Goal: Book appointment/travel/reservation

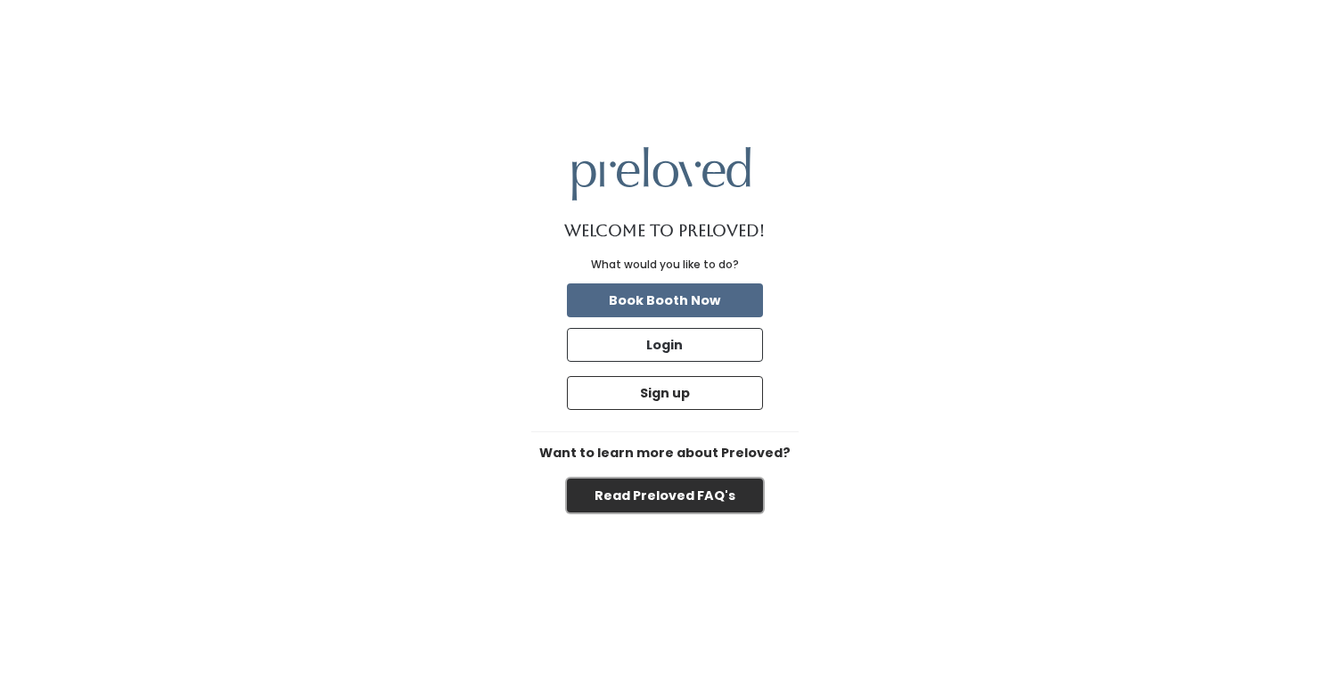
click at [672, 492] on button "Read Preloved FAQ's" at bounding box center [665, 496] width 196 height 34
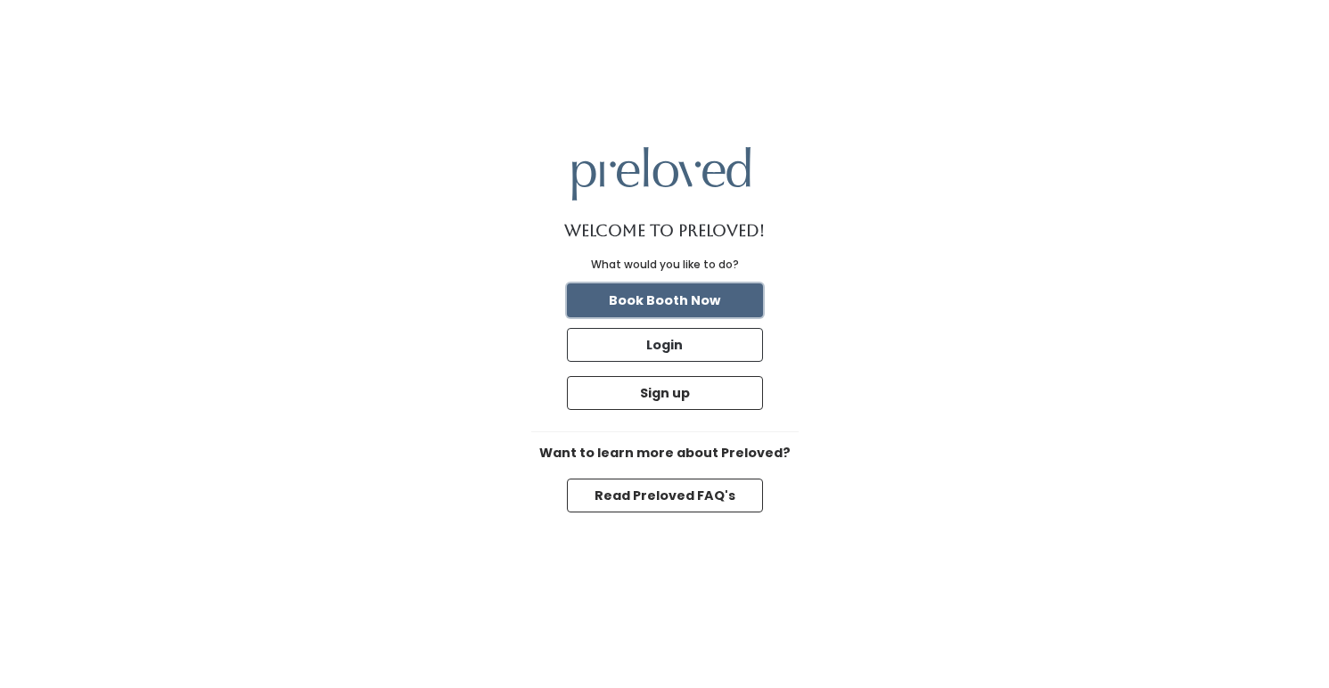
click at [691, 294] on button "Book Booth Now" at bounding box center [665, 300] width 196 height 34
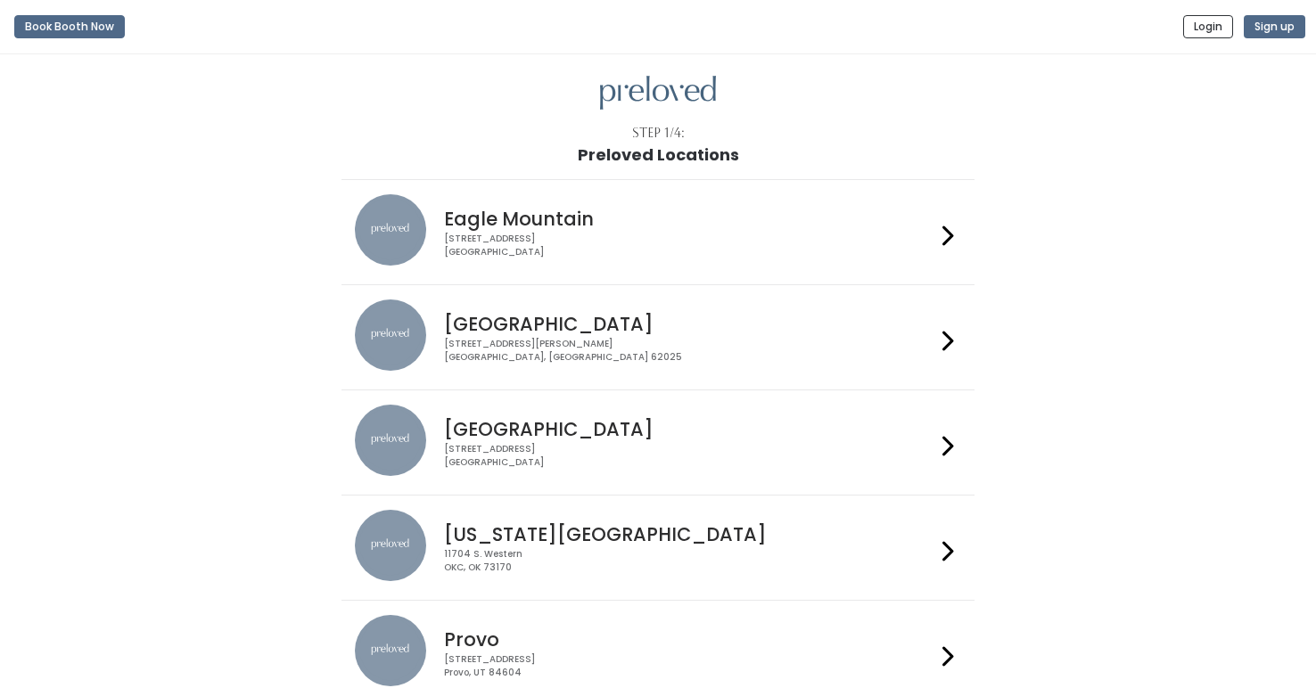
click at [535, 431] on h4 "[GEOGRAPHIC_DATA]" at bounding box center [689, 429] width 490 height 21
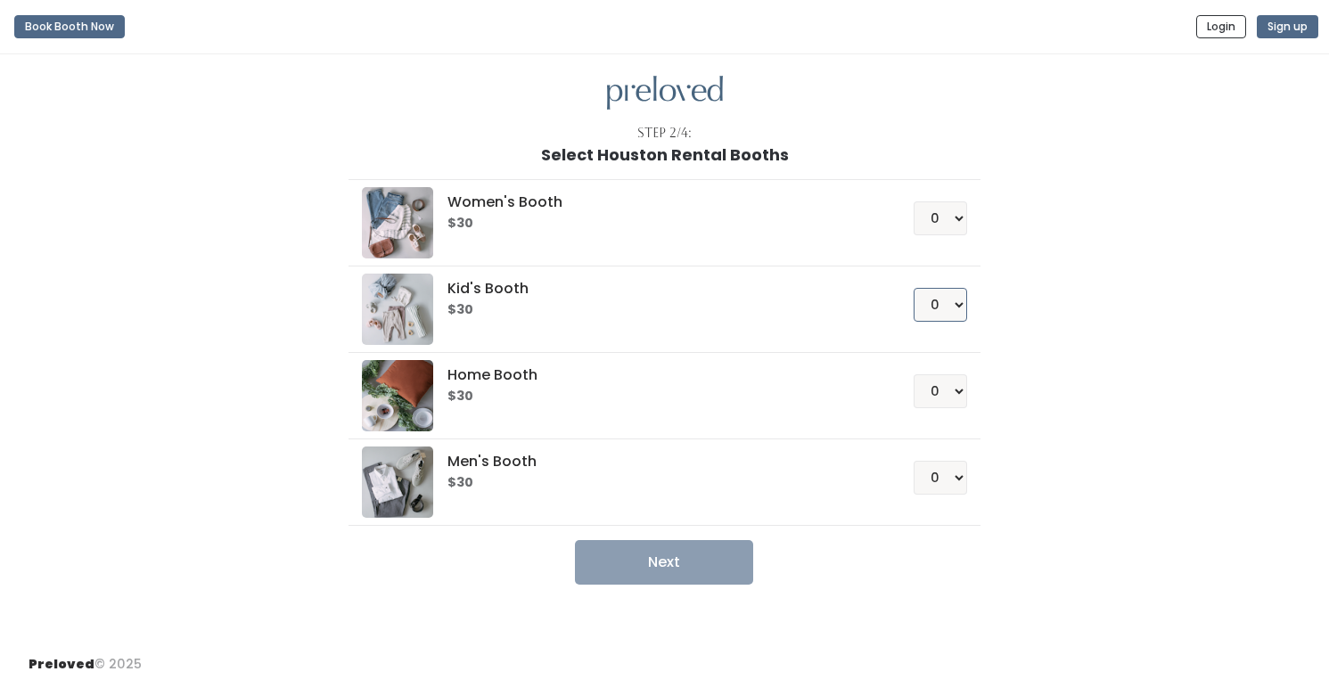
click at [948, 309] on select "0 1 2 3 4" at bounding box center [940, 305] width 53 height 34
select select "1"
click at [914, 288] on select "0 1 2 3 4" at bounding box center [940, 305] width 53 height 34
click at [702, 575] on button "Next" at bounding box center [664, 562] width 178 height 45
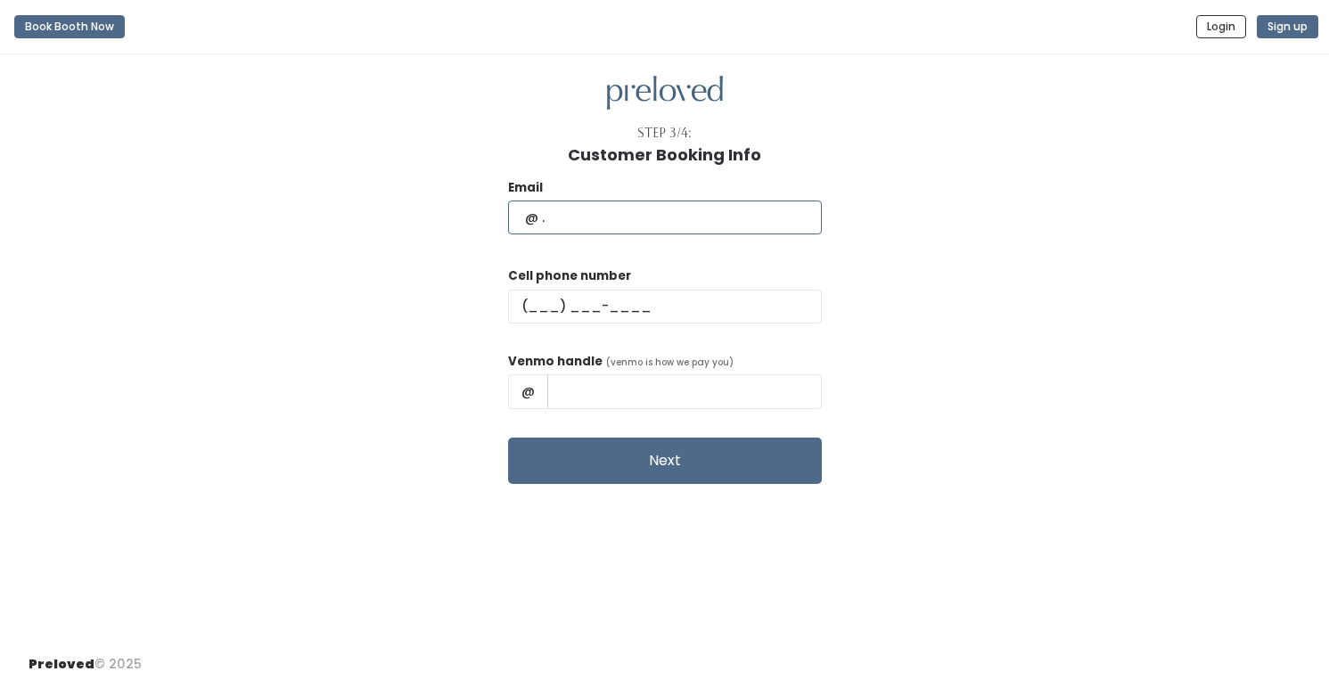
click at [630, 219] on input "text" at bounding box center [665, 218] width 314 height 34
type input "lrbrann89@gmail.com"
click at [575, 298] on input "text" at bounding box center [665, 307] width 314 height 34
click at [579, 306] on input "text" at bounding box center [665, 307] width 314 height 34
type input "(817) 235-1696"
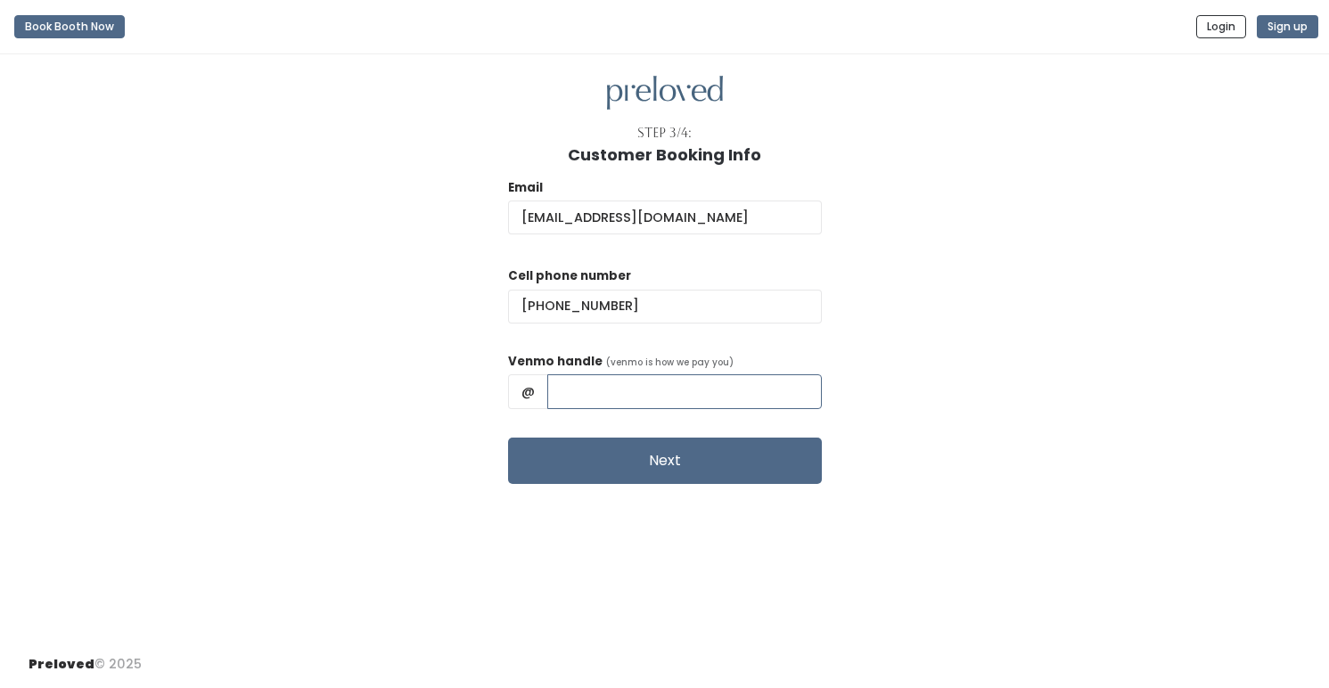
click at [644, 398] on input "text" at bounding box center [684, 391] width 275 height 34
type input "LaurenBrann"
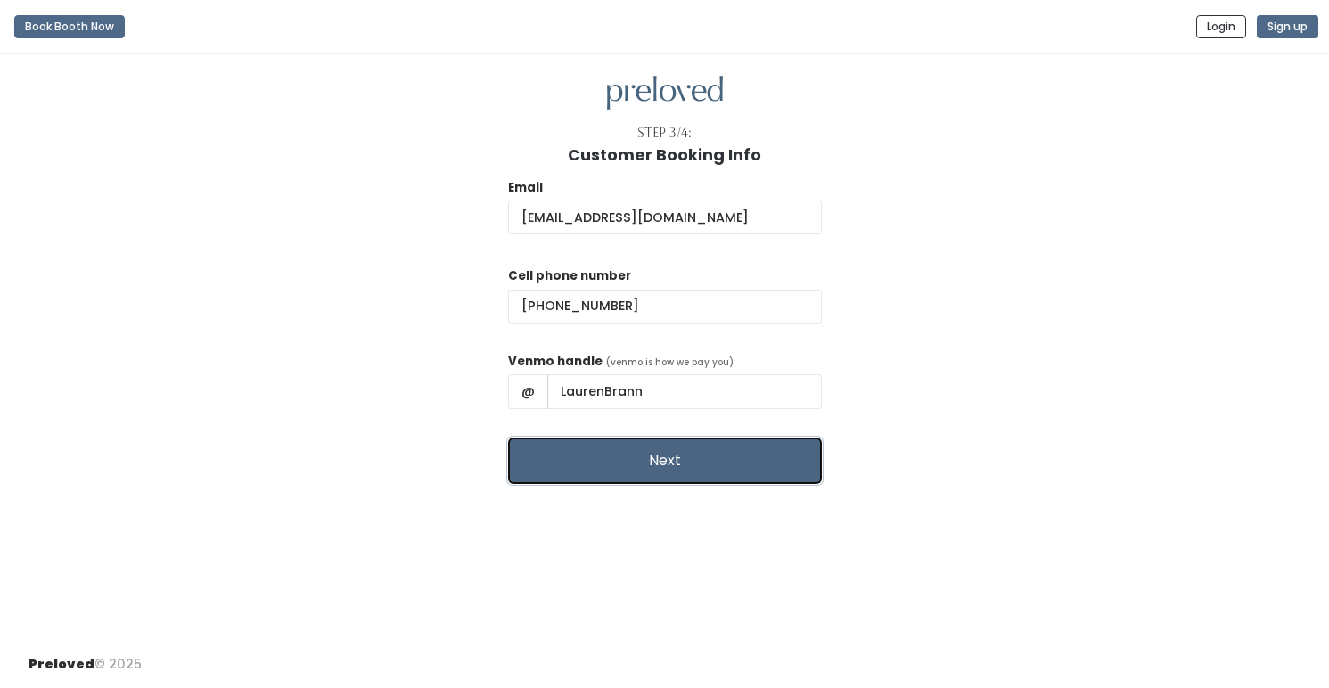
click at [664, 468] on button "Next" at bounding box center [665, 461] width 314 height 46
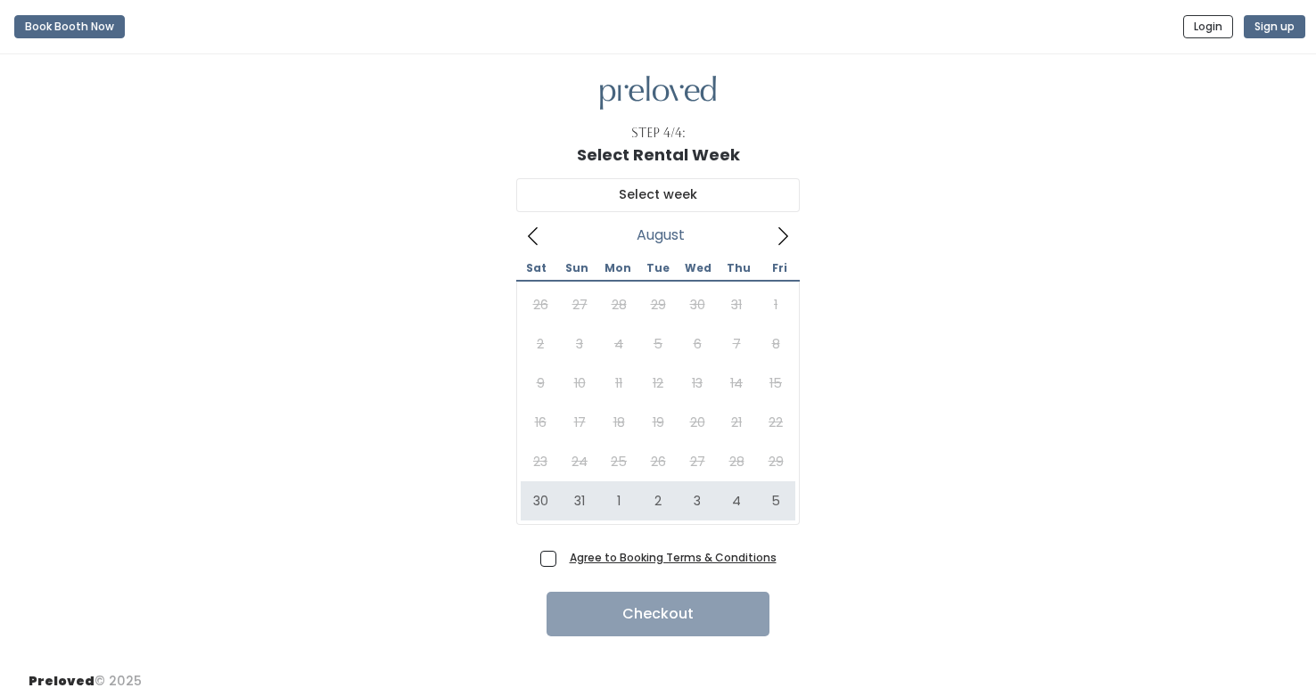
click at [778, 238] on icon at bounding box center [783, 236] width 20 height 20
click at [903, 519] on div "[DATE] Sat Sun Mon Tue Wed Thu Fri 30 31 1 2 3 4 5 6 7 8 9 10 11 12 13 14 15 16…" at bounding box center [658, 354] width 1259 height 381
